Goal: Task Accomplishment & Management: Use online tool/utility

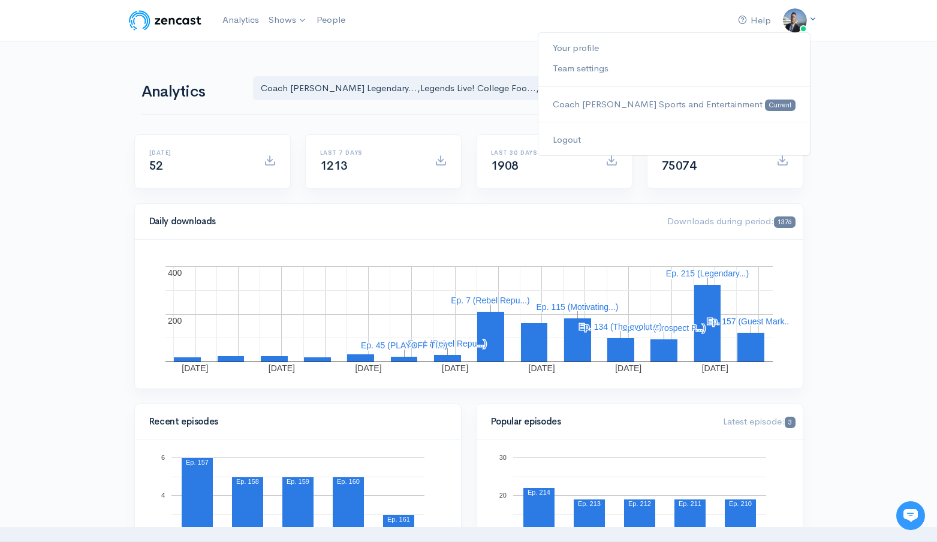
click at [799, 30] on img at bounding box center [795, 20] width 24 height 24
click at [630, 71] on link "Team settings" at bounding box center [673, 68] width 271 height 21
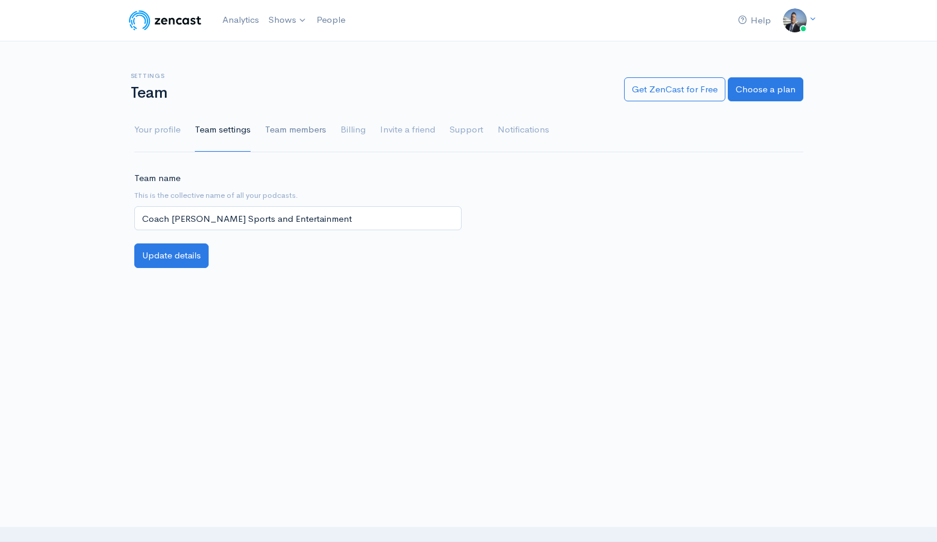
click at [303, 131] on link "Team members" at bounding box center [295, 130] width 61 height 43
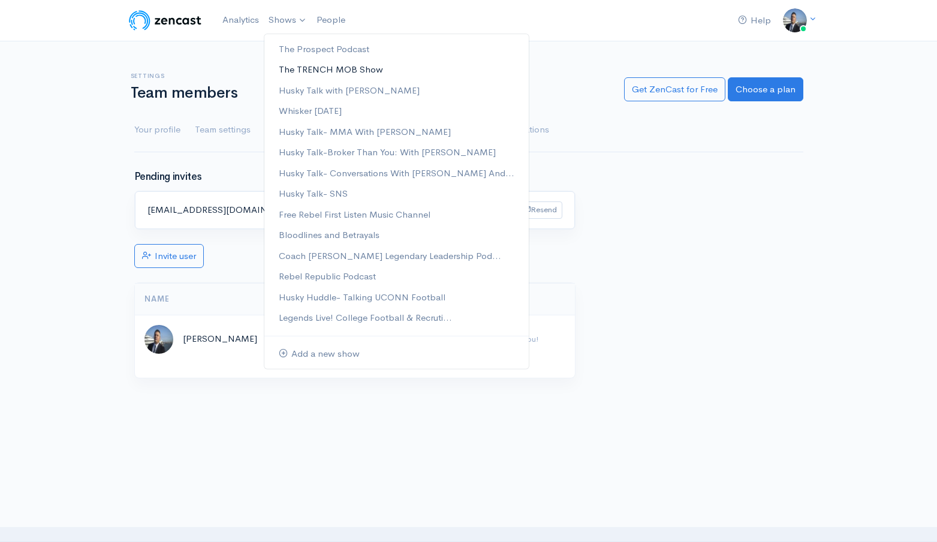
click at [306, 65] on link "The TRENCH MOB Show" at bounding box center [396, 69] width 264 height 21
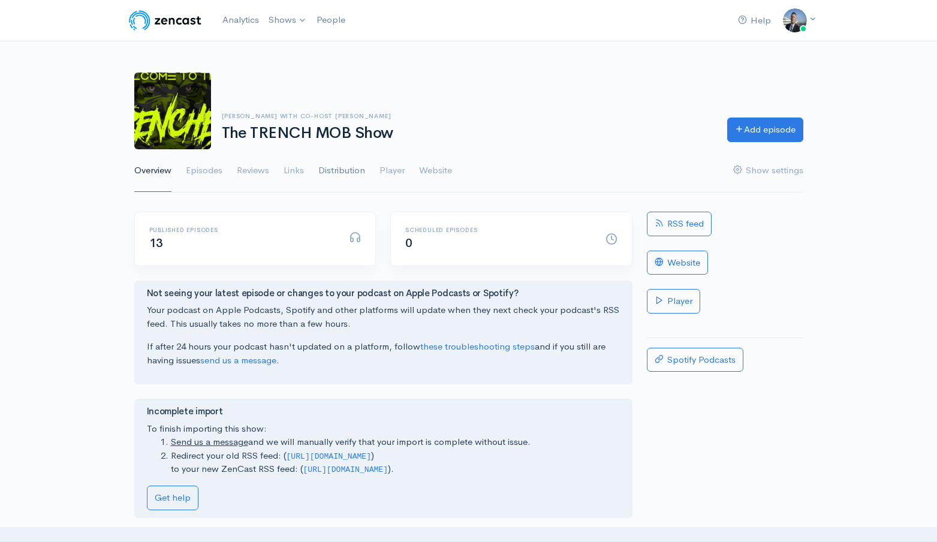
click at [357, 168] on link "Distribution" at bounding box center [341, 170] width 47 height 43
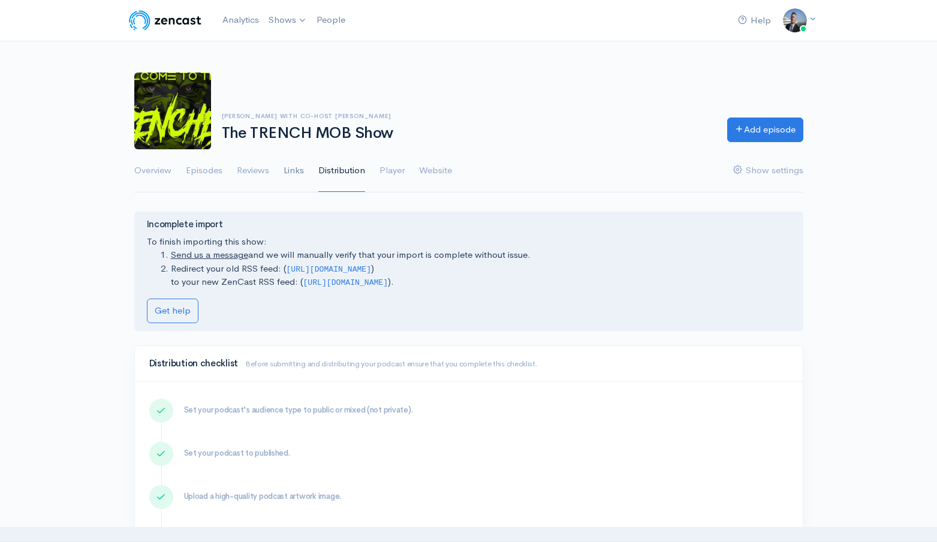
click at [300, 169] on link "Links" at bounding box center [294, 170] width 20 height 43
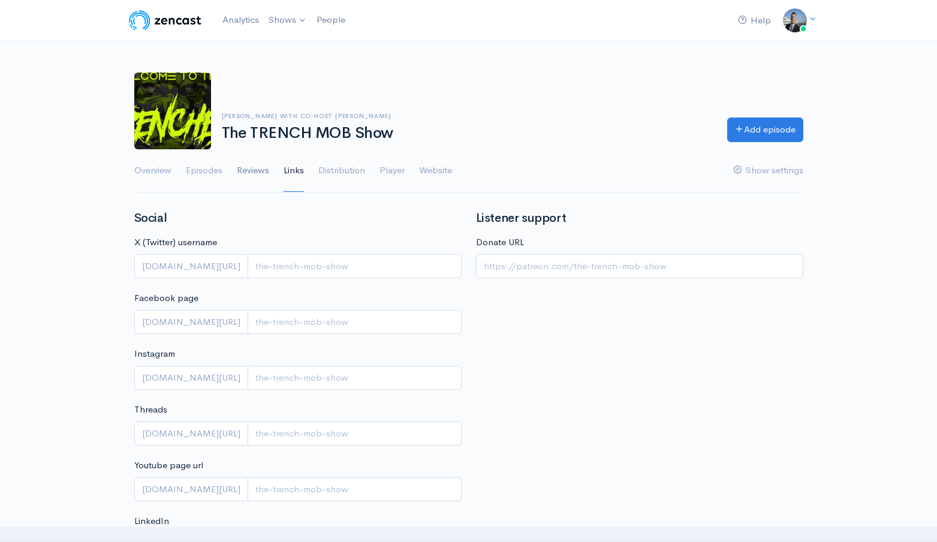
click at [257, 166] on link "Reviews" at bounding box center [253, 170] width 32 height 43
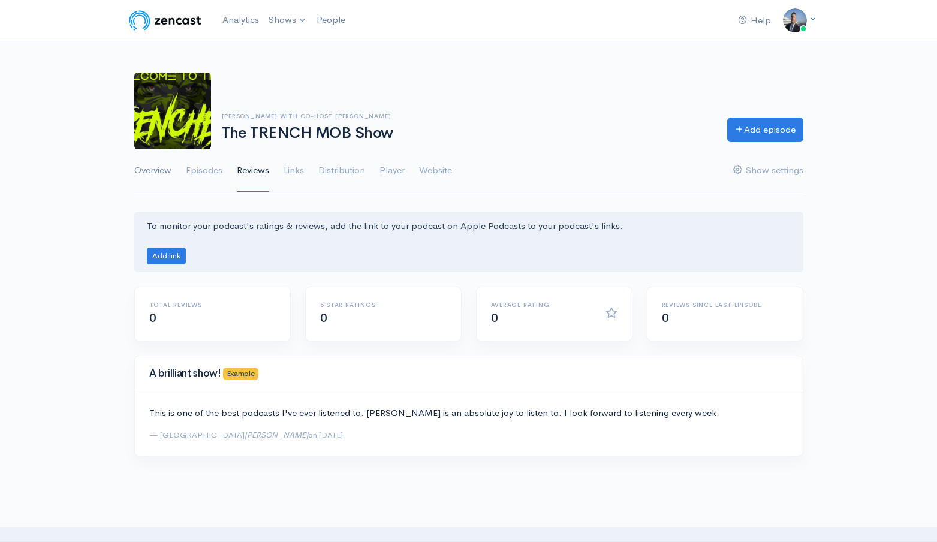
click at [160, 168] on link "Overview" at bounding box center [152, 170] width 37 height 43
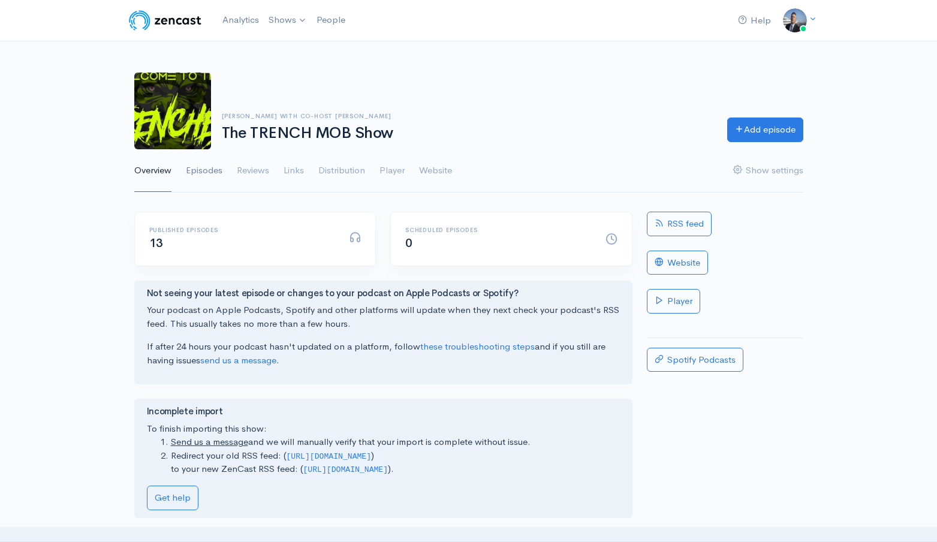
click at [212, 168] on link "Episodes" at bounding box center [204, 170] width 37 height 43
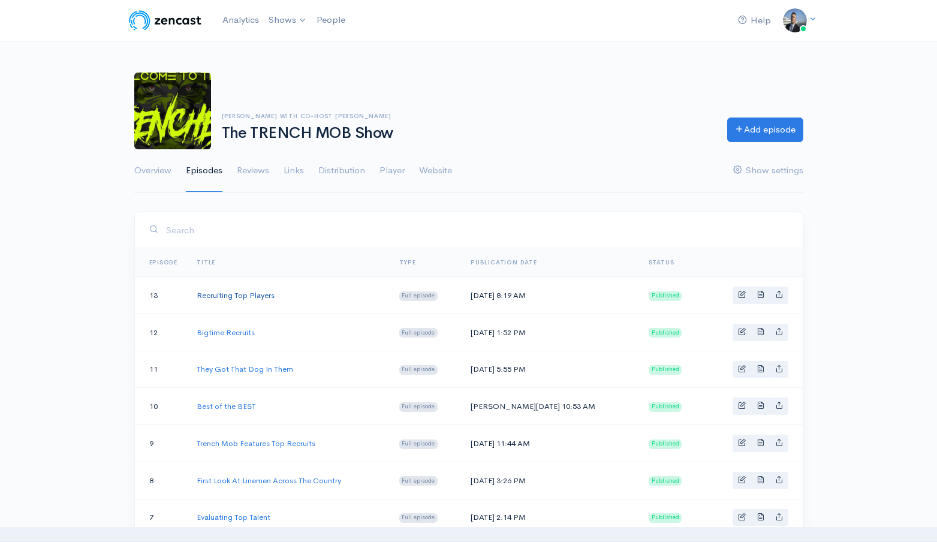
click at [249, 294] on link "Recruiting Top Players" at bounding box center [236, 295] width 78 height 10
click at [428, 172] on link "Website" at bounding box center [435, 170] width 33 height 43
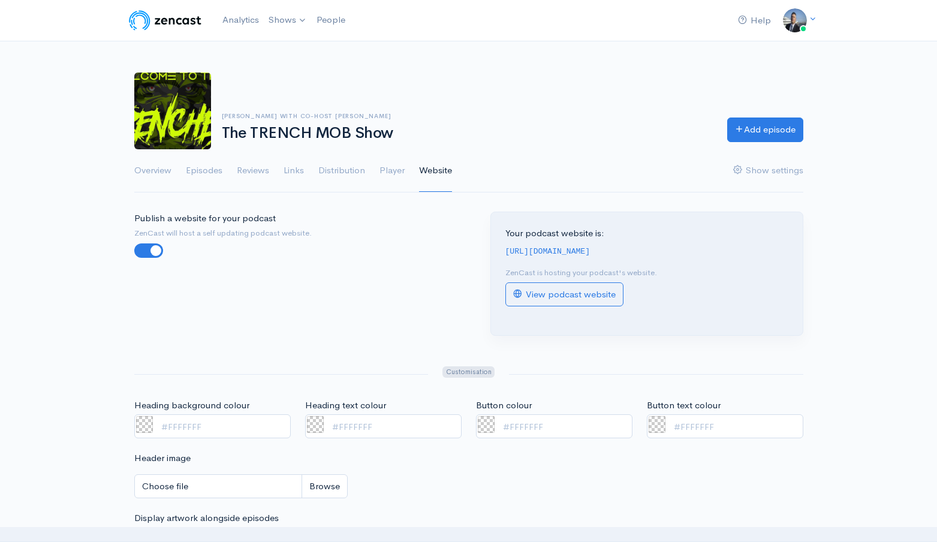
click at [371, 171] on ul "Overview Episodes Reviews Links Distribution Player Website Show settings" at bounding box center [468, 170] width 669 height 43
click at [360, 170] on link "Distribution" at bounding box center [341, 170] width 47 height 43
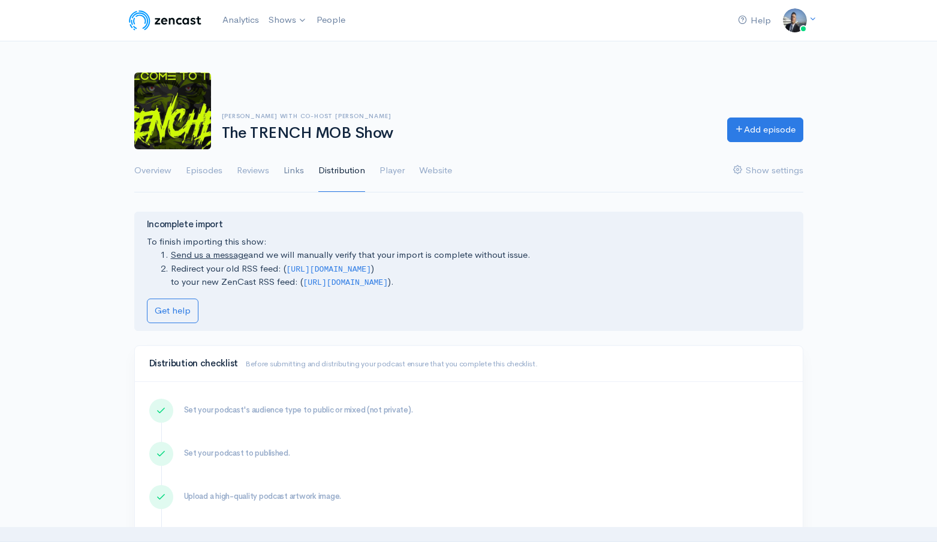
click at [296, 165] on link "Links" at bounding box center [294, 170] width 20 height 43
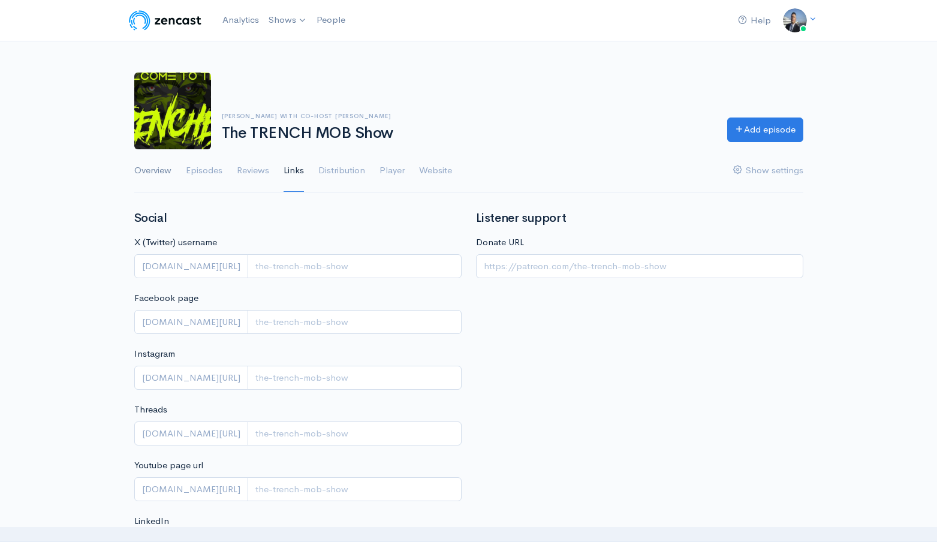
click at [151, 171] on link "Overview" at bounding box center [152, 170] width 37 height 43
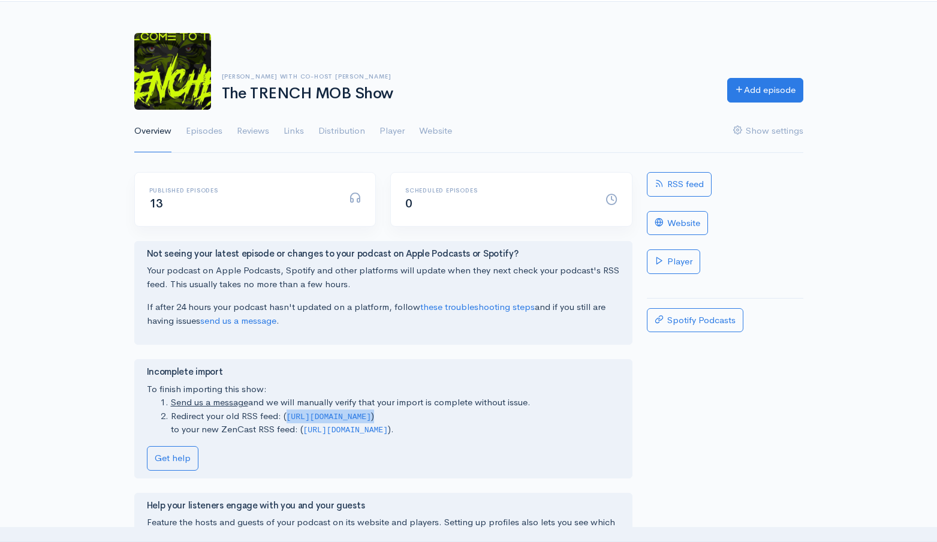
drag, startPoint x: 483, startPoint y: 416, endPoint x: 288, endPoint y: 416, distance: 194.9
click at [288, 416] on li "Redirect your old RSS feed: ( [URL][DOMAIN_NAME] ) to your new ZenCast RSS feed…" at bounding box center [395, 423] width 449 height 27
copy li "[URL][DOMAIN_NAME] )"
